Goal: Use online tool/utility: Utilize a website feature to perform a specific function

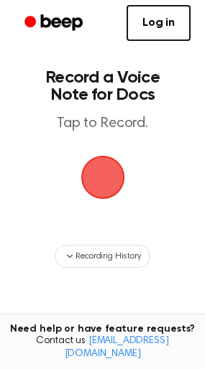
click at [97, 175] on span "button" at bounding box center [102, 177] width 49 height 49
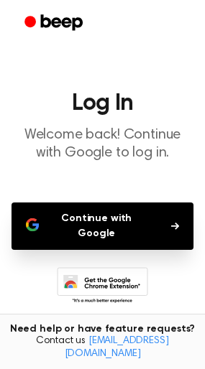
click at [97, 217] on button "Continue with Google" at bounding box center [102, 226] width 182 height 47
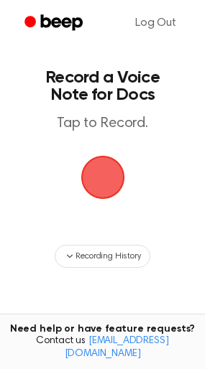
click at [162, 182] on main "Record a Voice Note for Docs Tap to Record. Recording History Tired of copying …" at bounding box center [102, 230] width 205 height 461
click at [111, 169] on span "button" at bounding box center [102, 177] width 62 height 62
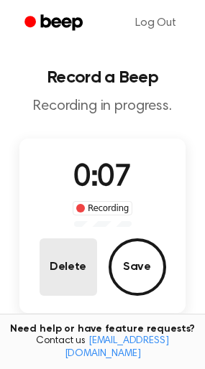
click at [55, 264] on button "Delete" at bounding box center [67, 266] width 57 height 57
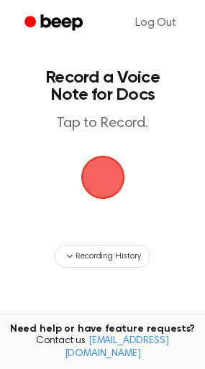
click at [98, 199] on span "button" at bounding box center [102, 177] width 47 height 47
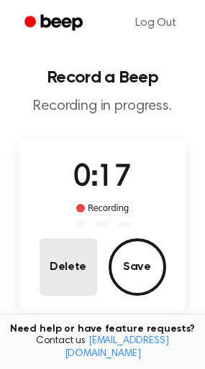
click at [69, 269] on button "Delete" at bounding box center [67, 266] width 57 height 57
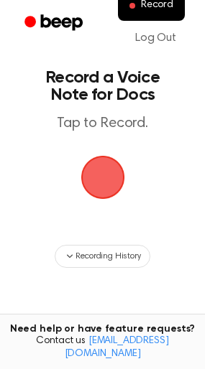
click at [101, 174] on span "button" at bounding box center [102, 178] width 44 height 44
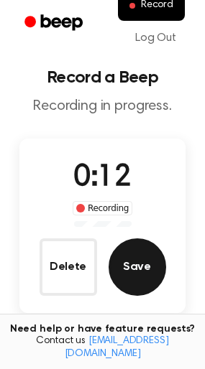
click at [134, 267] on button "Save" at bounding box center [136, 266] width 57 height 57
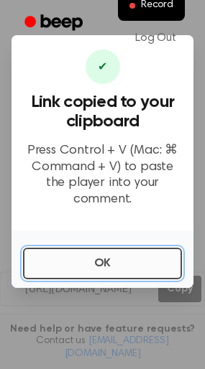
click at [116, 261] on button "OK" at bounding box center [102, 264] width 159 height 32
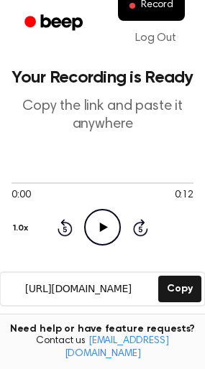
click at [103, 222] on icon "Play Audio" at bounding box center [102, 227] width 37 height 37
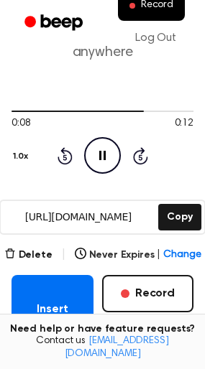
scroll to position [144, 0]
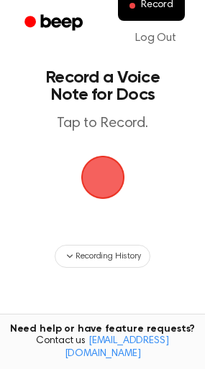
click at [101, 178] on span "button" at bounding box center [103, 177] width 40 height 40
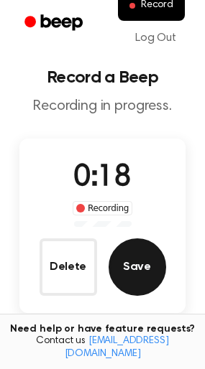
click at [127, 269] on button "Save" at bounding box center [136, 266] width 57 height 57
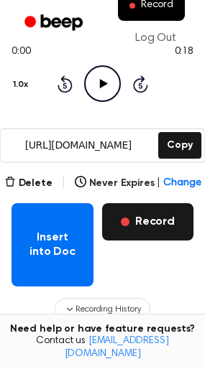
scroll to position [215, 0]
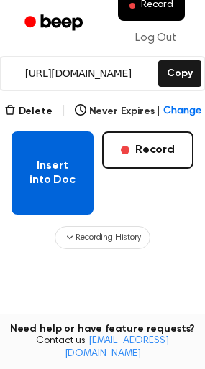
click at [44, 169] on button "Insert into Doc" at bounding box center [52, 172] width 82 height 83
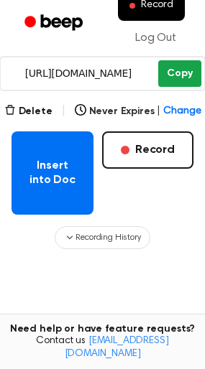
click at [181, 70] on button "Copy" at bounding box center [179, 73] width 42 height 27
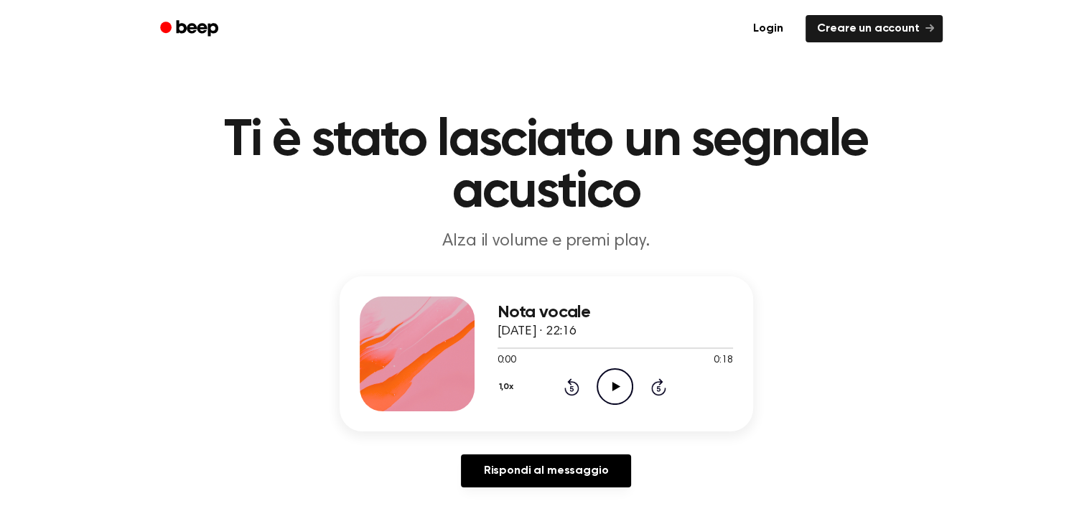
click at [609, 382] on icon "Play Audio" at bounding box center [615, 386] width 37 height 37
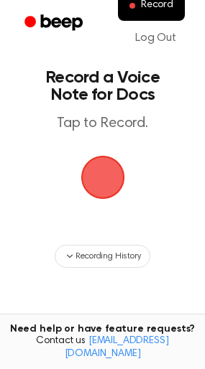
click at [106, 175] on span "button" at bounding box center [102, 177] width 49 height 49
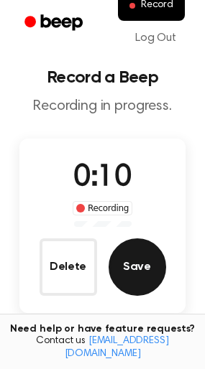
click at [138, 265] on button "Save" at bounding box center [136, 266] width 57 height 57
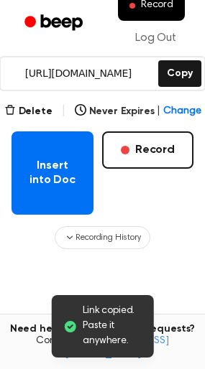
scroll to position [287, 0]
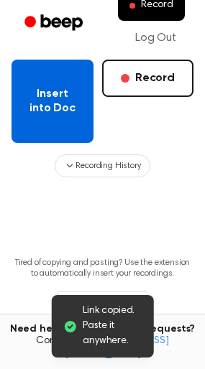
click at [55, 101] on button "Insert into Doc" at bounding box center [52, 101] width 82 height 83
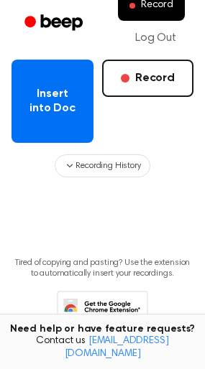
scroll to position [0, 0]
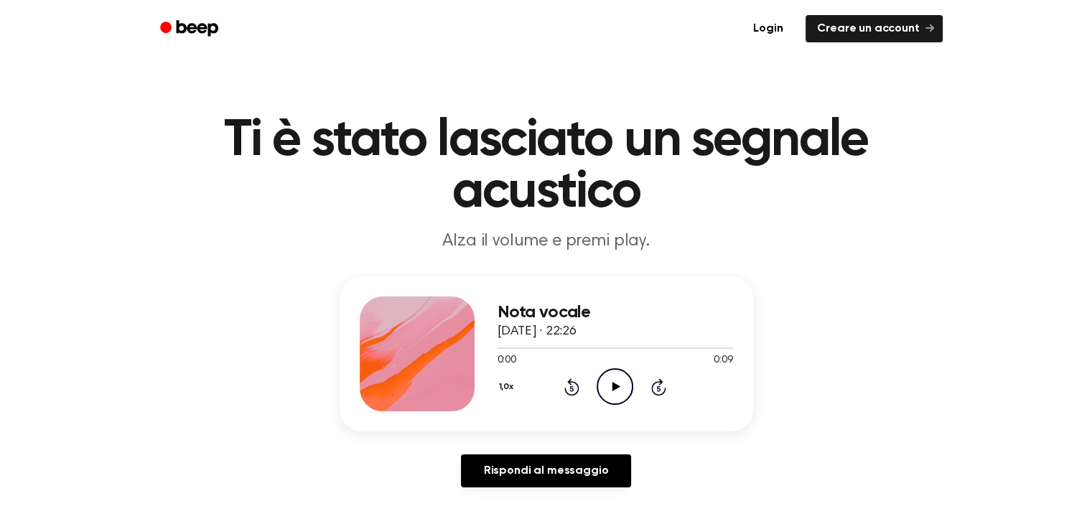
click at [616, 385] on icon at bounding box center [617, 386] width 8 height 9
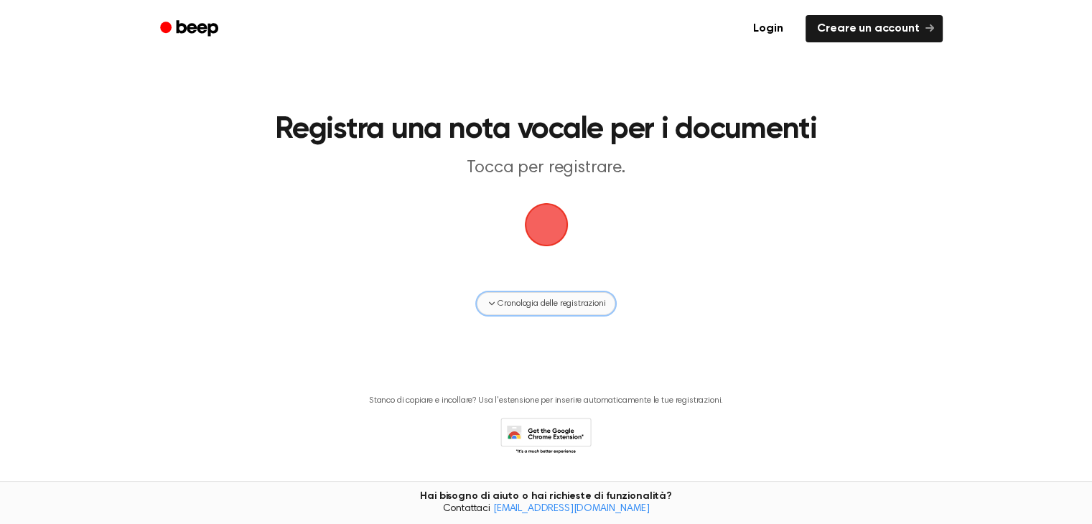
click at [563, 310] on button "Cronologia delle registrazioni" at bounding box center [546, 303] width 138 height 23
